Goal: Task Accomplishment & Management: Use online tool/utility

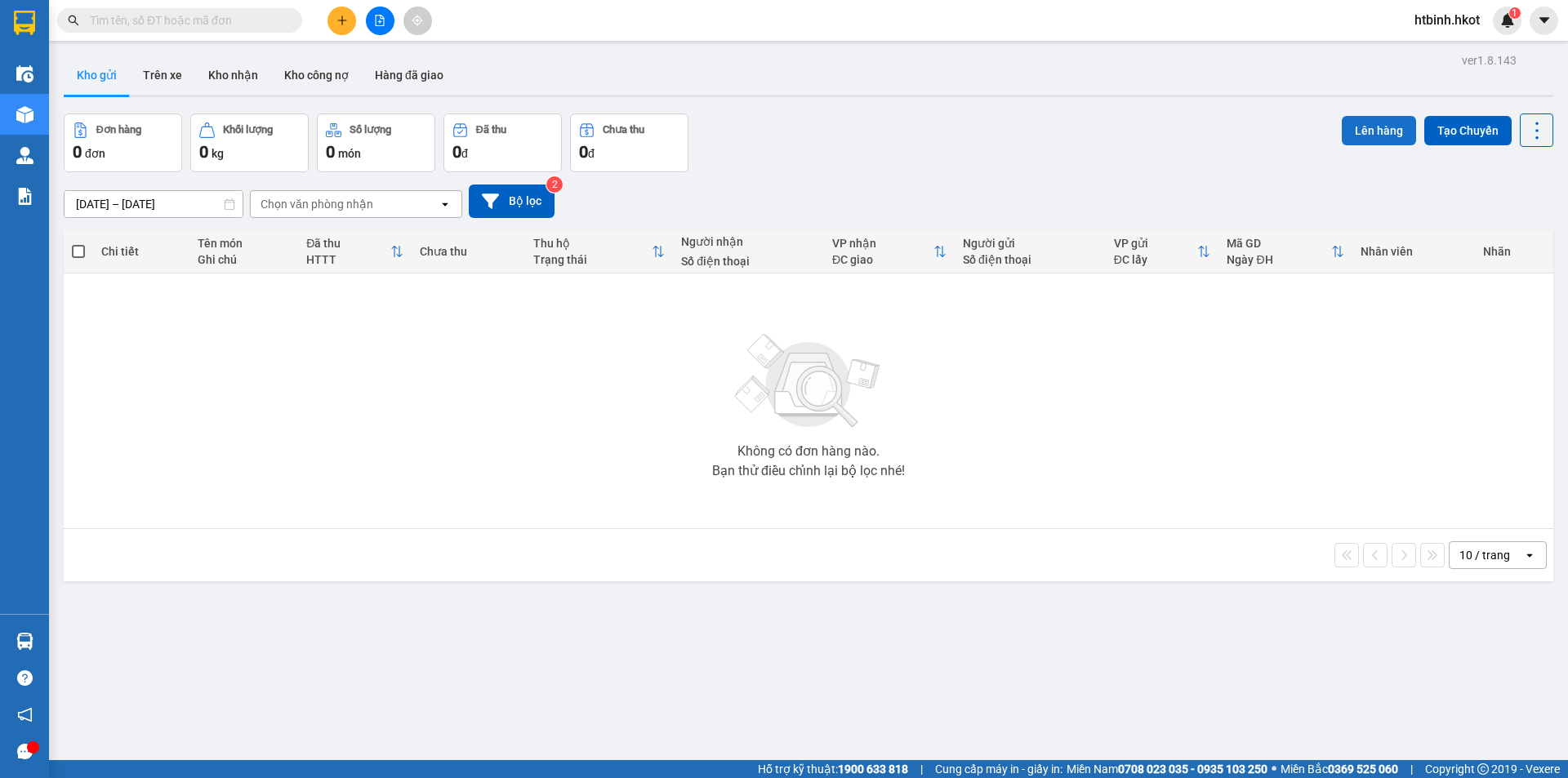
click at [1373, 125] on button "Lên hàng" at bounding box center [1379, 130] width 74 height 29
click at [1379, 135] on button "Lên hàng" at bounding box center [1379, 130] width 74 height 29
click at [334, 19] on button at bounding box center [341, 20] width 29 height 29
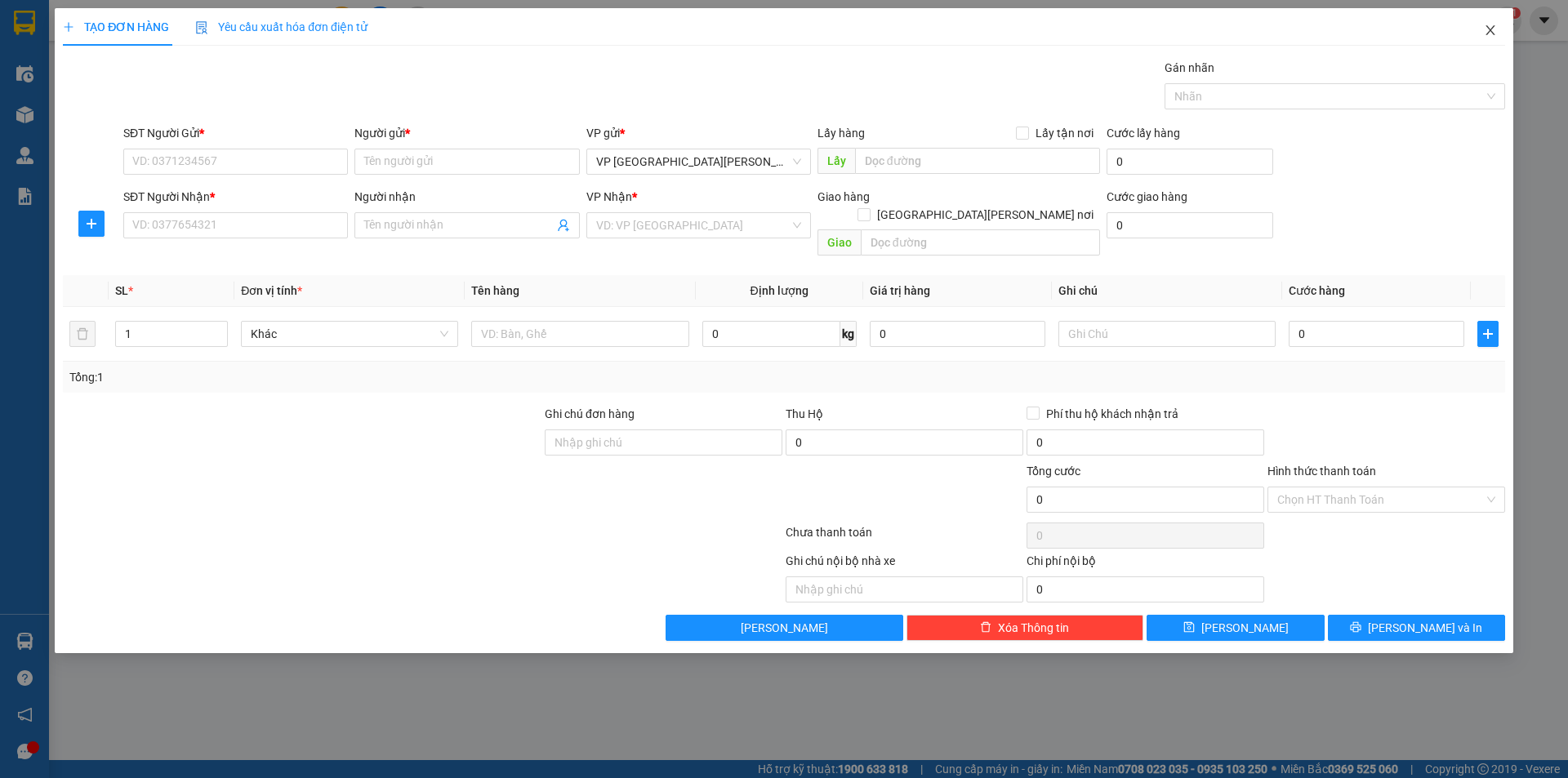
click at [1497, 34] on span "Close" at bounding box center [1490, 30] width 45 height 45
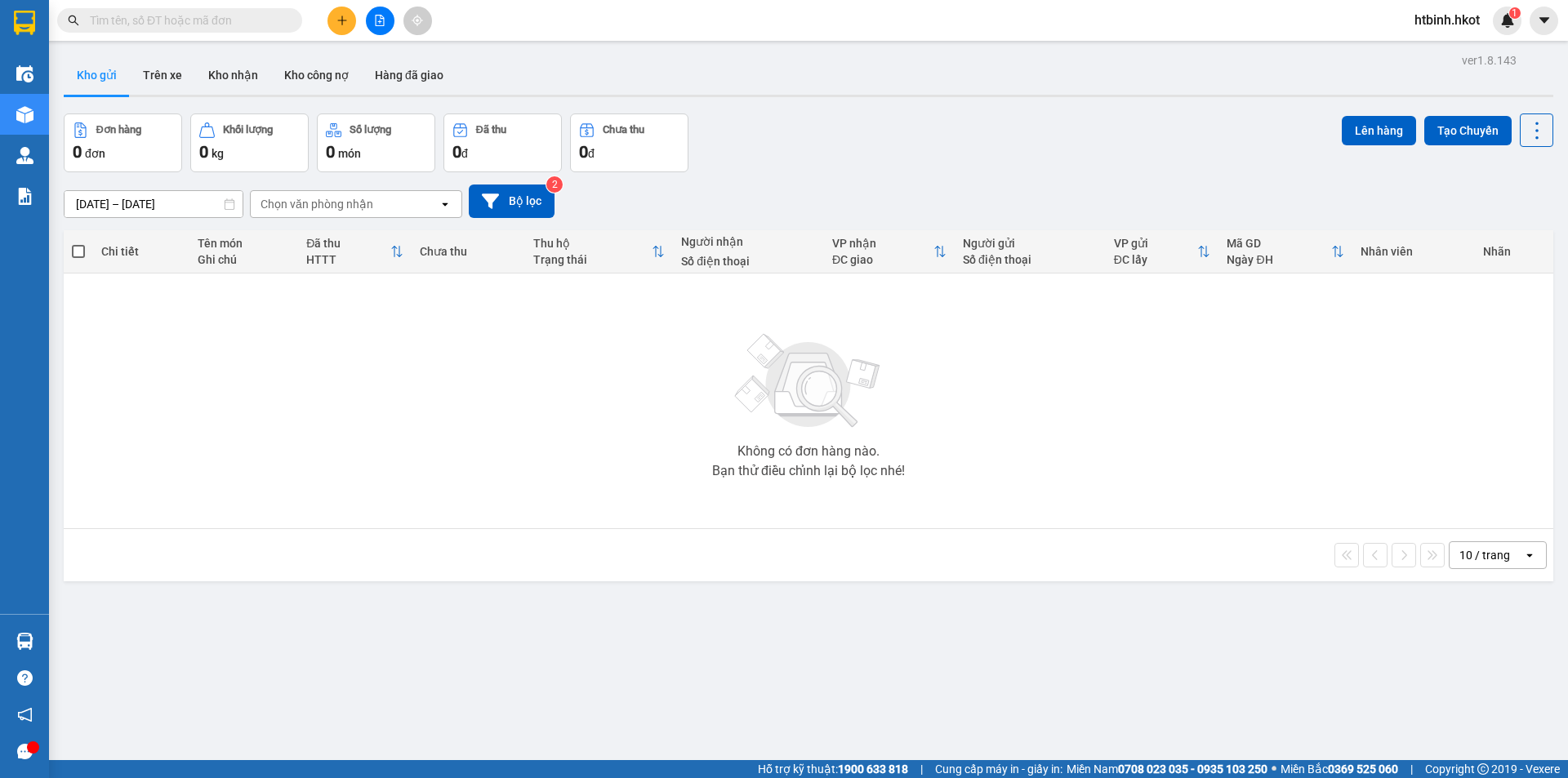
click at [956, 176] on div "[DATE] – [DATE] Press the down arrow key to interact with the calendar and sele…" at bounding box center [809, 201] width 1490 height 58
click at [521, 203] on button "Bộ lọc" at bounding box center [512, 201] width 86 height 34
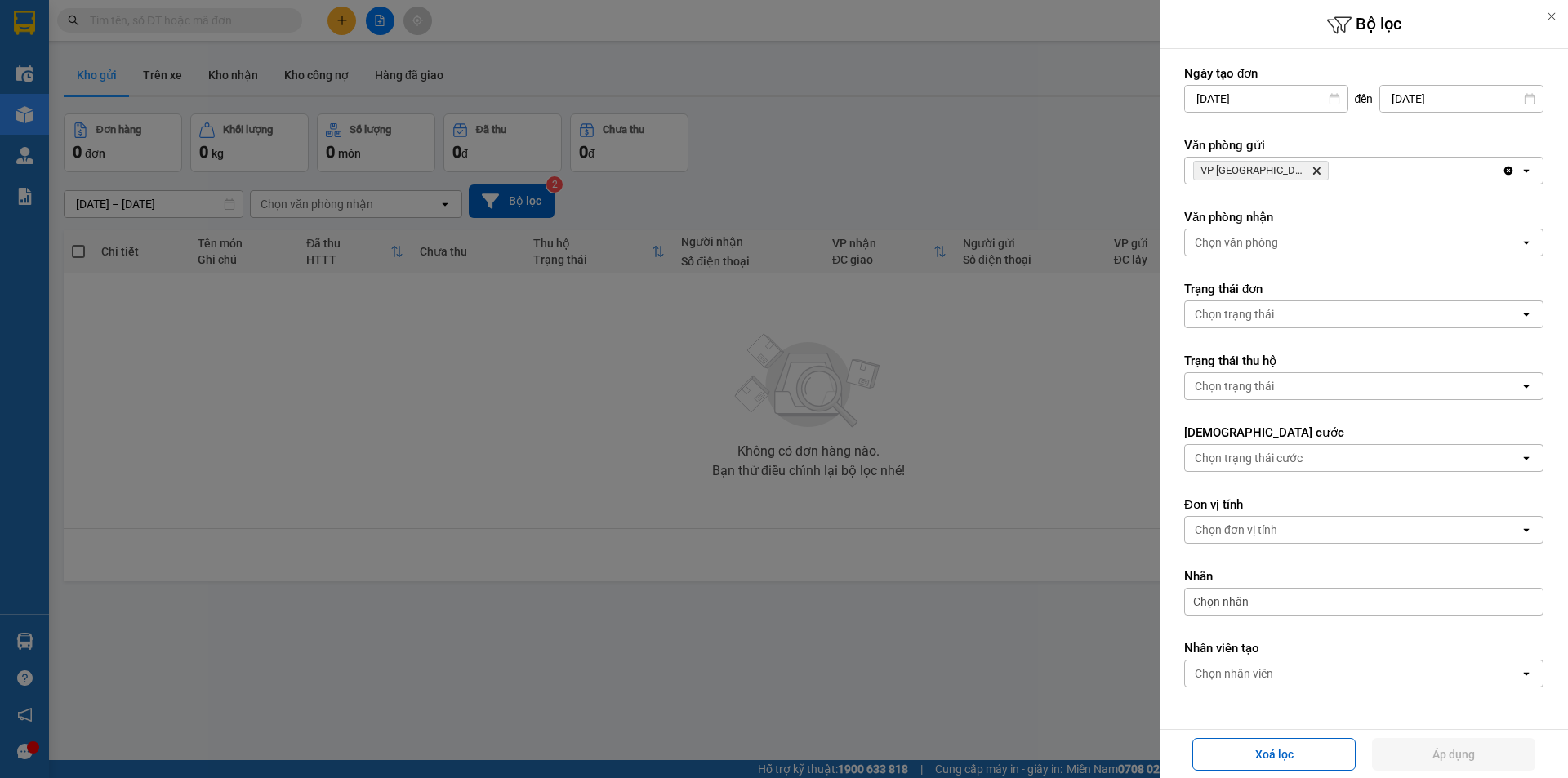
click at [490, 396] on div at bounding box center [784, 389] width 1568 height 778
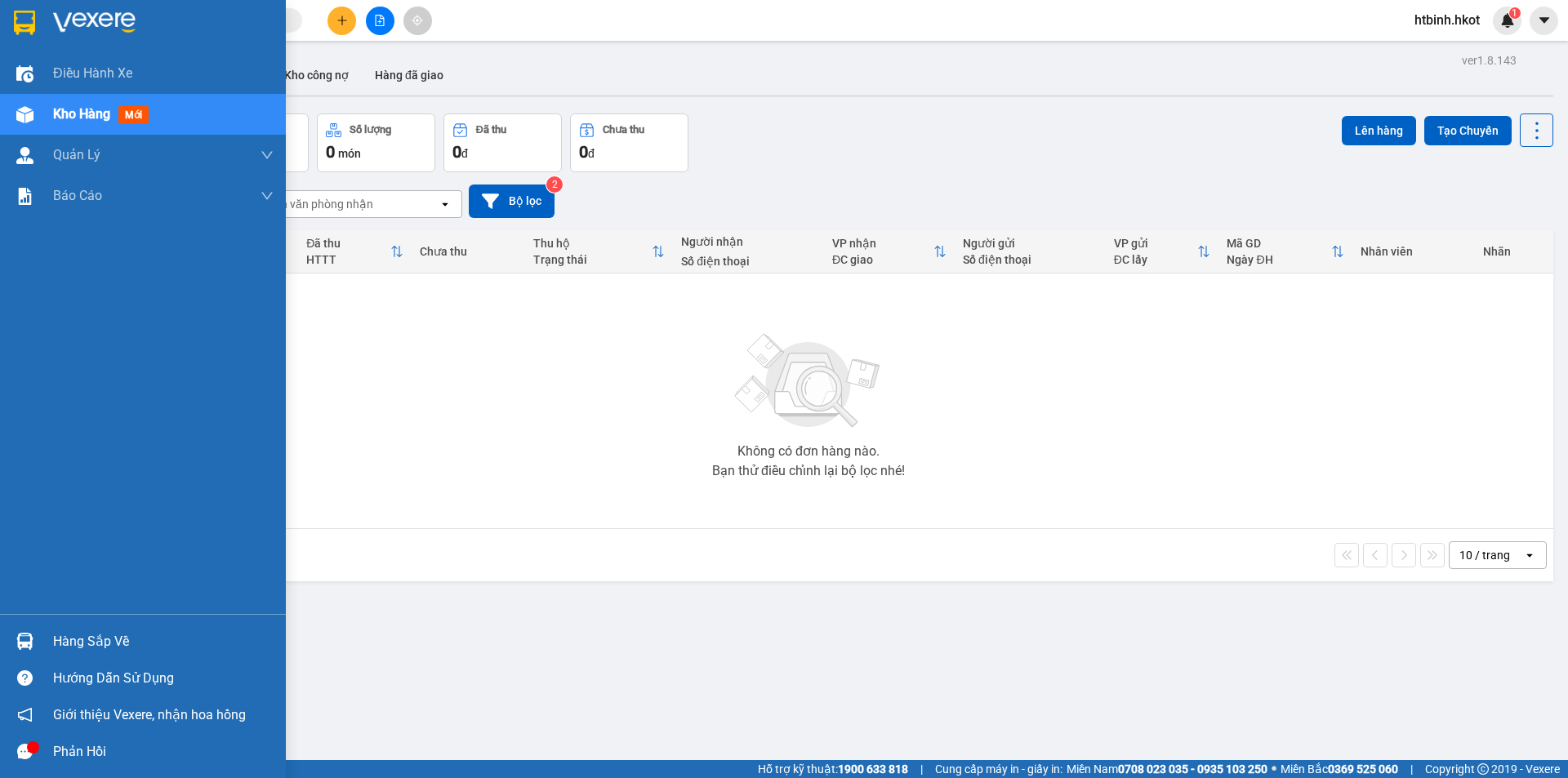
click at [74, 106] on span "Kho hàng" at bounding box center [82, 113] width 57 height 15
